Goal: Transaction & Acquisition: Register for event/course

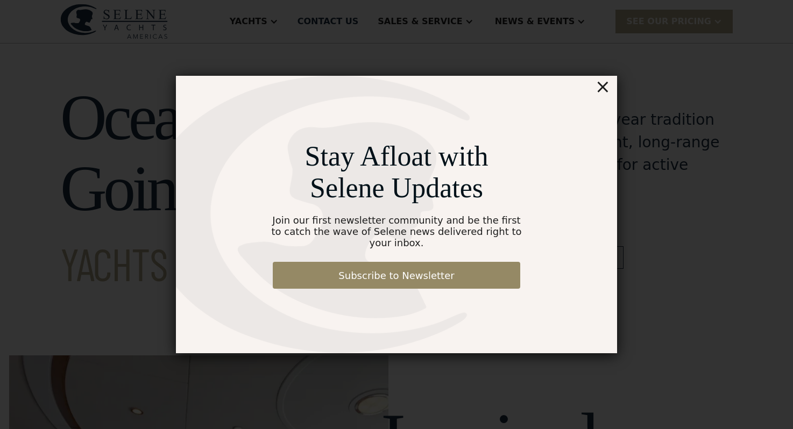
click at [606, 96] on div "×" at bounding box center [603, 87] width 16 height 22
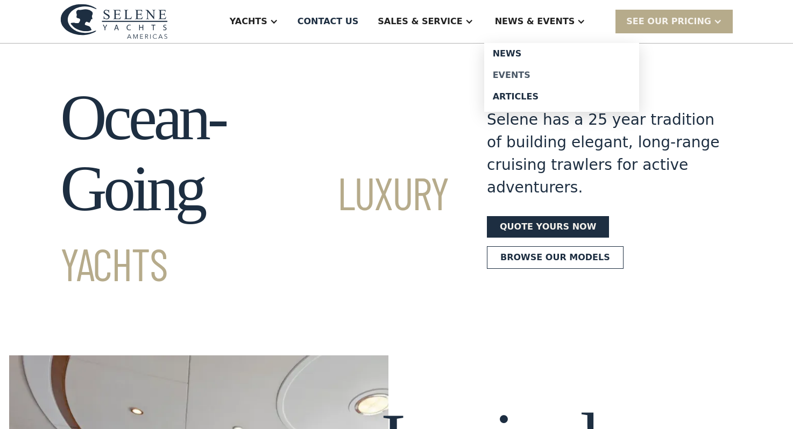
click at [540, 76] on div "Events" at bounding box center [562, 75] width 138 height 9
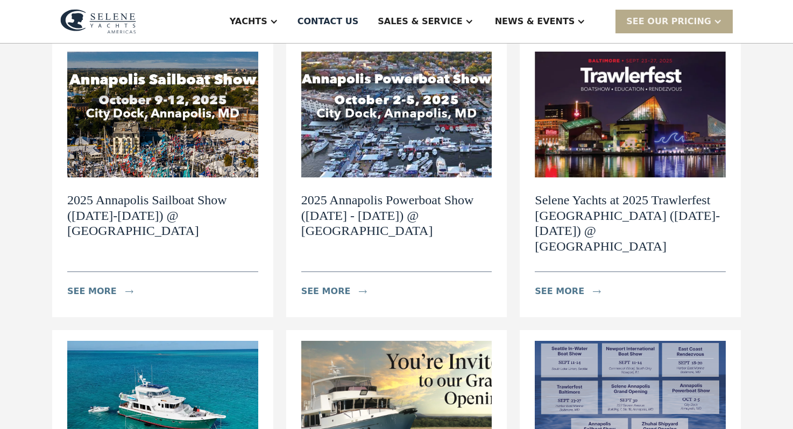
scroll to position [139, 0]
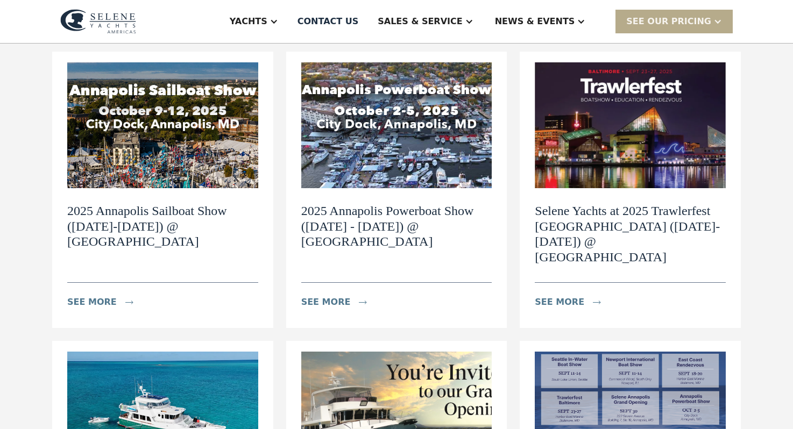
click at [398, 147] on img at bounding box center [396, 125] width 191 height 126
click at [164, 209] on h2 "2025 Annapolis Sailboat Show ([DATE]-[DATE]) @ [GEOGRAPHIC_DATA]" at bounding box center [162, 226] width 191 height 46
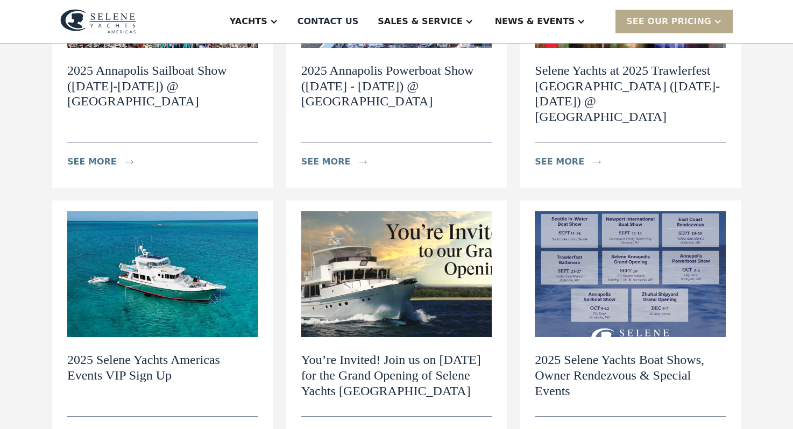
scroll to position [280, 0]
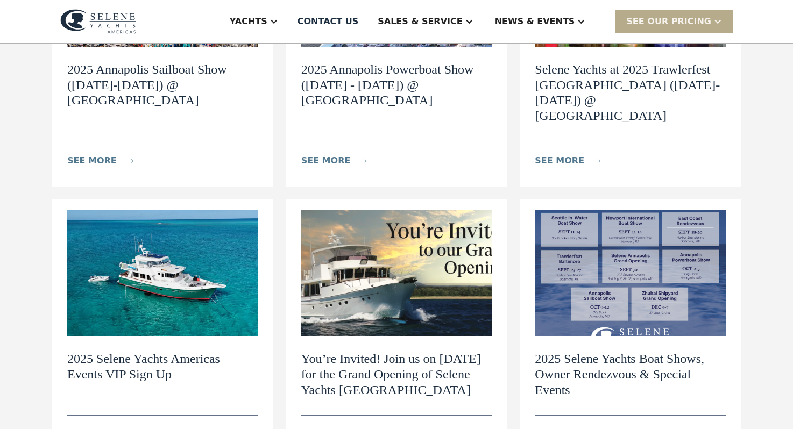
click at [147, 352] on h2 "2025 Selene Yachts Americas Events VIP Sign Up" at bounding box center [162, 366] width 191 height 31
